Goal: Task Accomplishment & Management: Complete application form

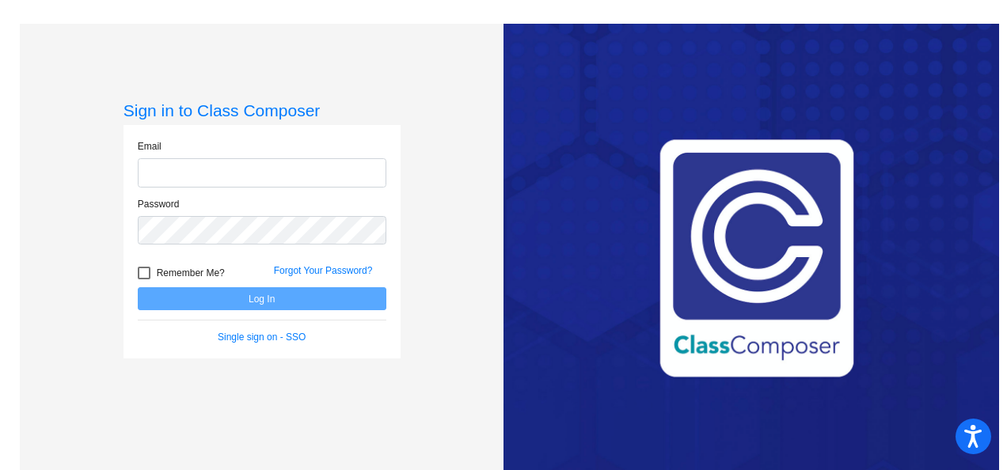
type input "[PERSON_NAME][EMAIL_ADDRESS][PERSON_NAME][DOMAIN_NAME]"
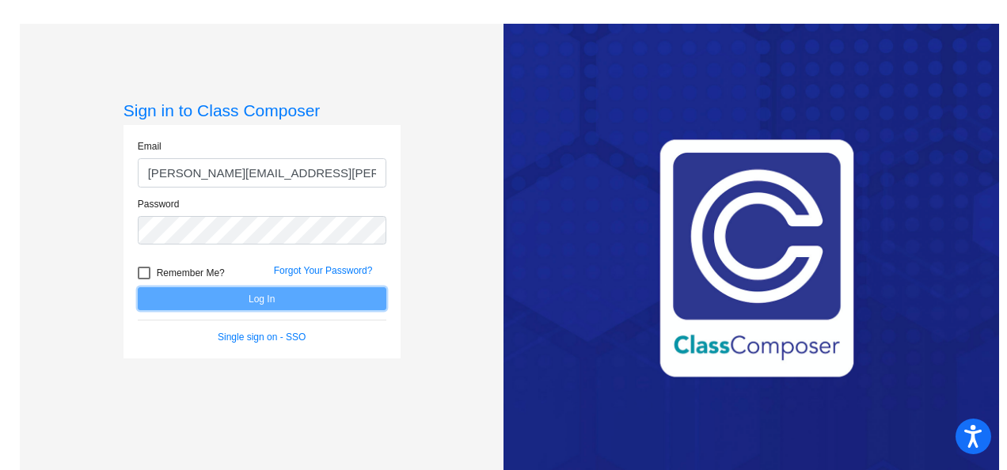
click at [242, 293] on button "Log In" at bounding box center [262, 298] width 249 height 23
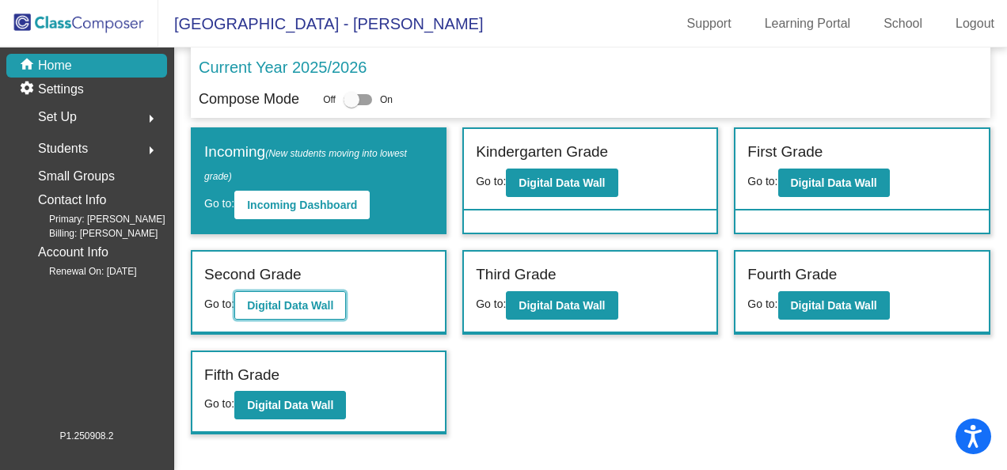
click at [278, 302] on b "Digital Data Wall" at bounding box center [290, 305] width 86 height 13
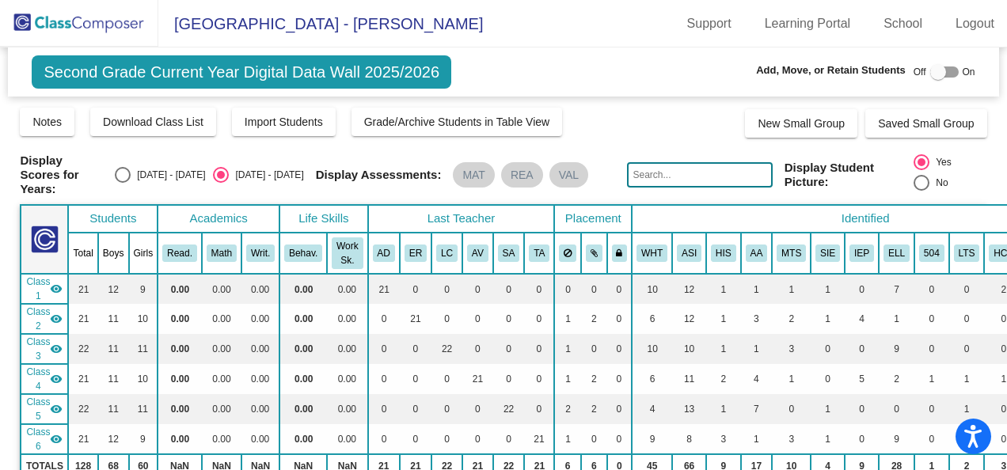
click at [647, 171] on input "text" at bounding box center [699, 174] width 145 height 25
type input "[PERSON_NAME]"
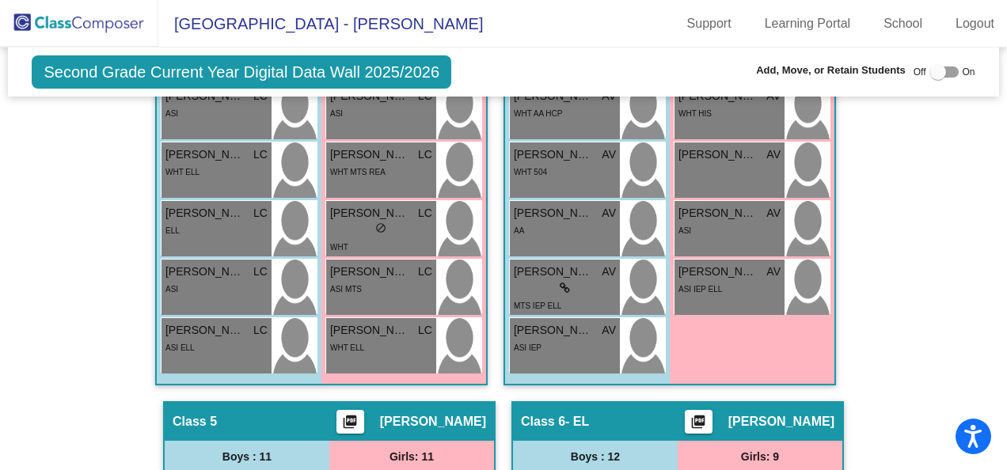
scroll to position [1504, 0]
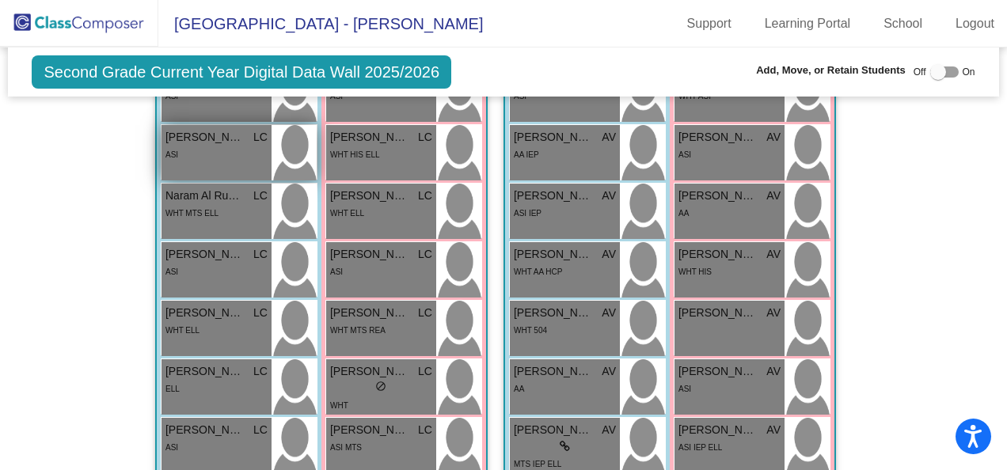
click at [190, 152] on div "ASI" at bounding box center [216, 154] width 102 height 17
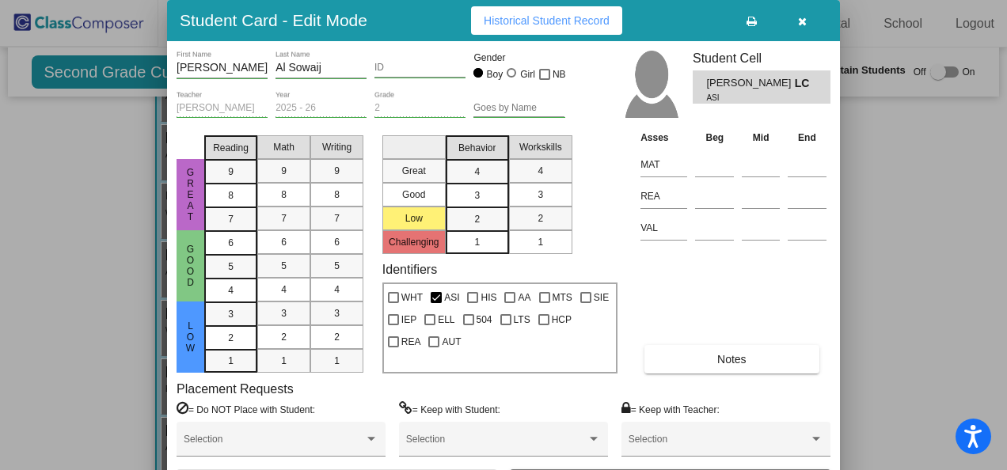
click at [401, 65] on input "ID" at bounding box center [419, 68] width 91 height 11
type input "1118210"
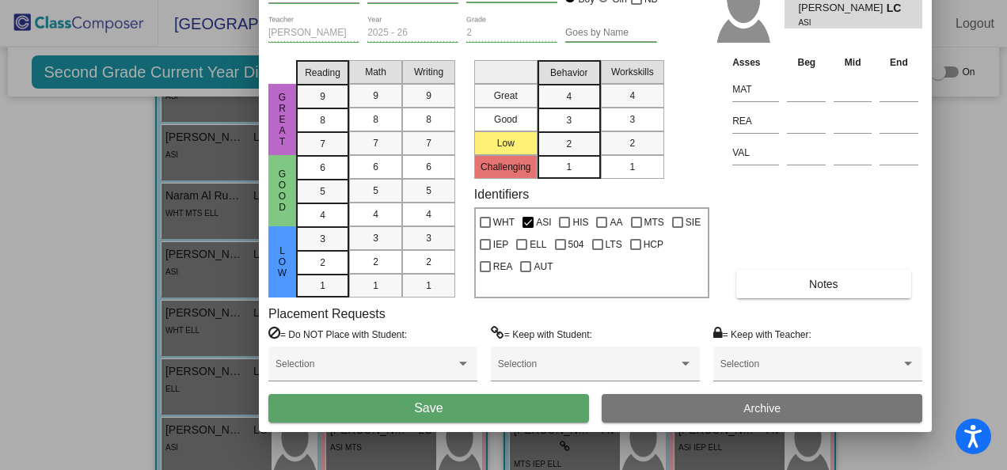
drag, startPoint x: 651, startPoint y: 17, endPoint x: 742, endPoint y: -59, distance: 118.7
click at [742, 0] on html "Accessibility Screen-Reader Guide, Feedback, and Issue Reporting | New window L…" at bounding box center [503, 235] width 1007 height 470
click at [433, 408] on span "Save" at bounding box center [428, 407] width 28 height 13
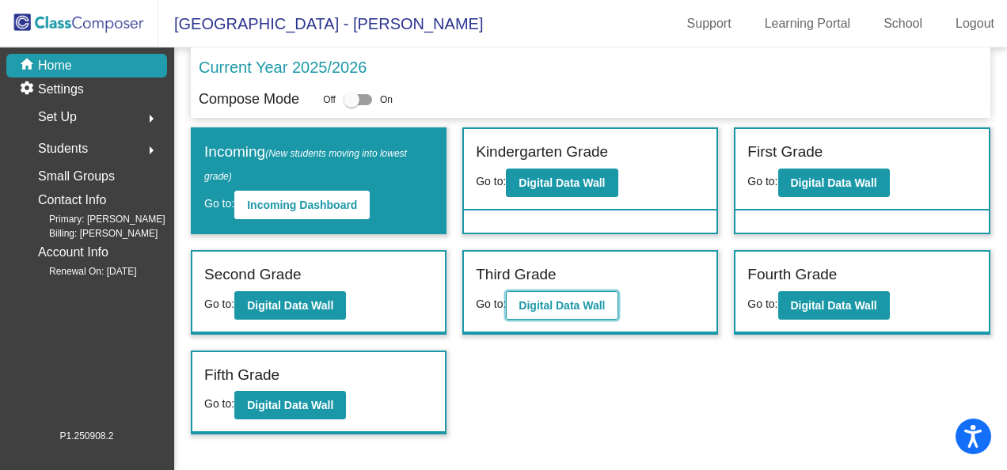
click at [540, 304] on b "Digital Data Wall" at bounding box center [561, 305] width 86 height 13
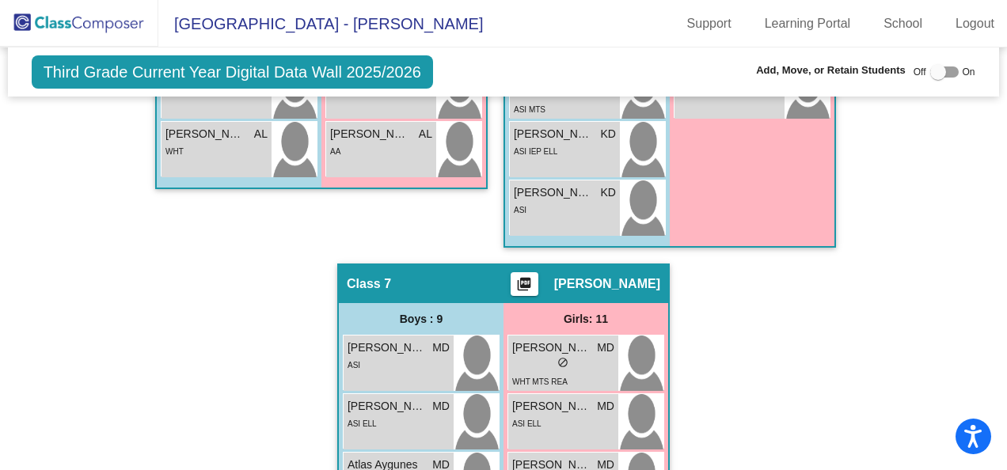
scroll to position [2691, 0]
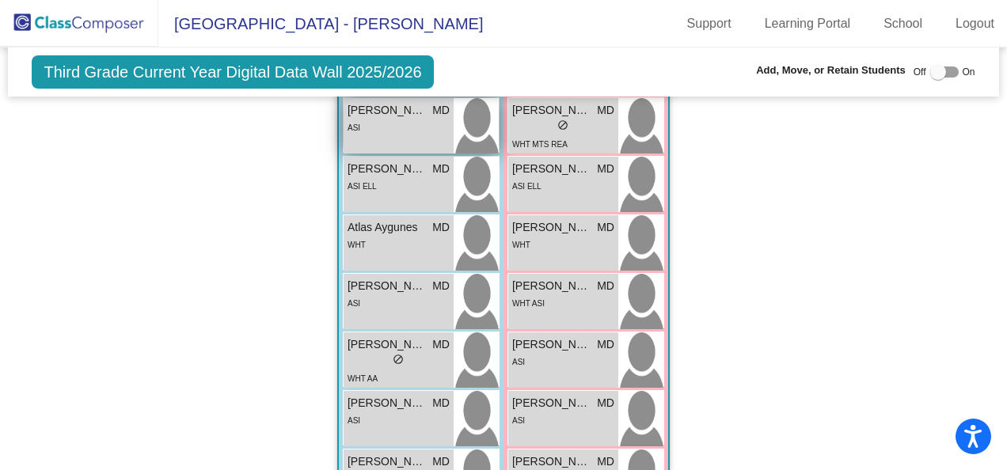
click at [374, 119] on div "ASI" at bounding box center [398, 127] width 102 height 17
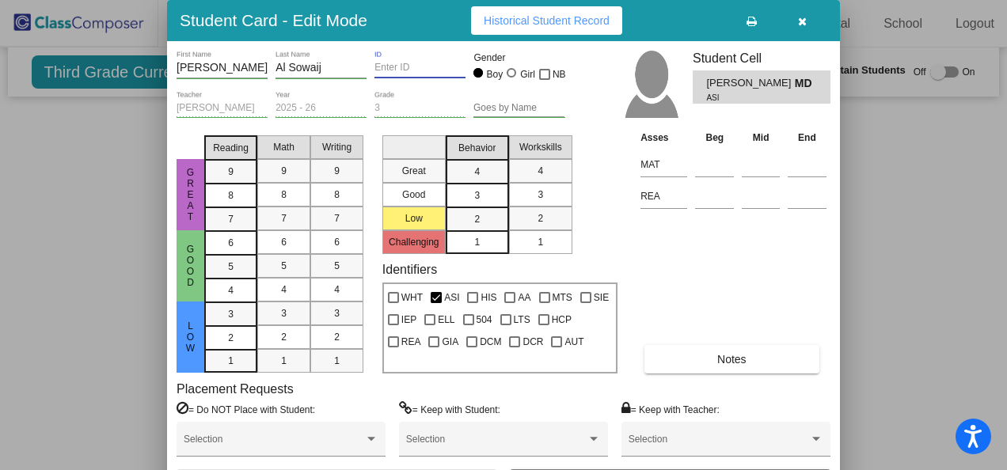
click at [387, 68] on input "ID" at bounding box center [419, 68] width 91 height 11
type input "1118211"
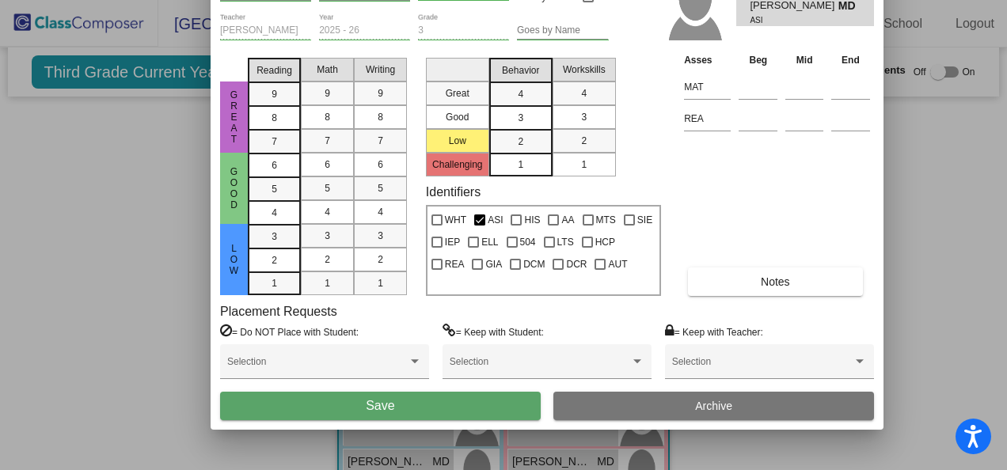
drag, startPoint x: 639, startPoint y: 24, endPoint x: 682, endPoint y: -54, distance: 88.9
click at [682, 0] on html "Accessibility Screen-Reader Guide, Feedback, and Issue Reporting | New window L…" at bounding box center [503, 235] width 1007 height 470
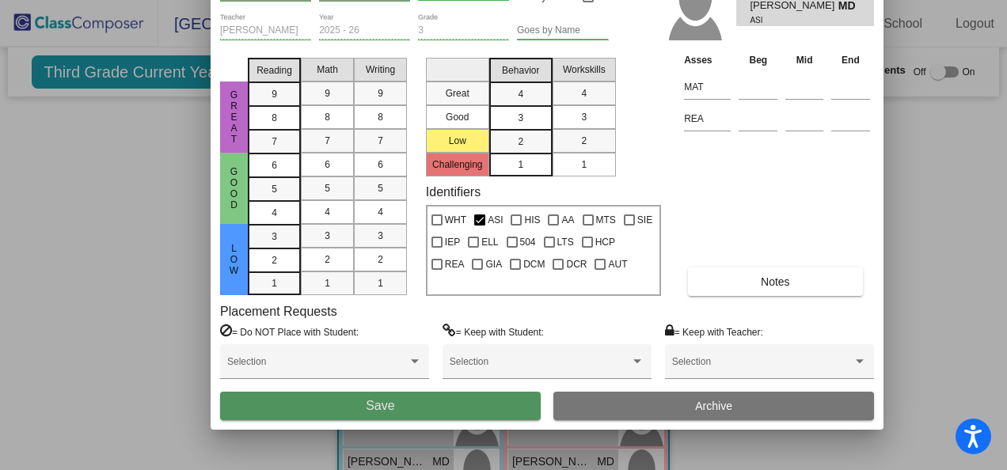
click at [382, 405] on span "Save" at bounding box center [380, 405] width 28 height 13
